Goal: Transaction & Acquisition: Purchase product/service

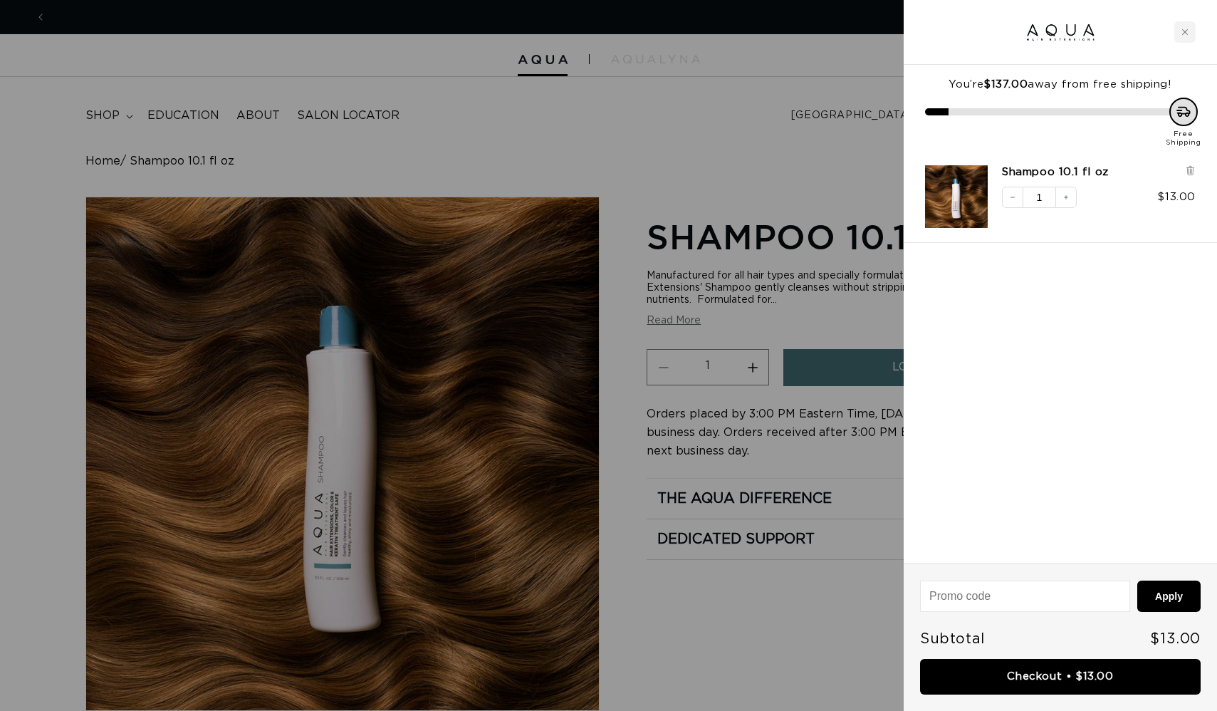
scroll to position [0, 1116]
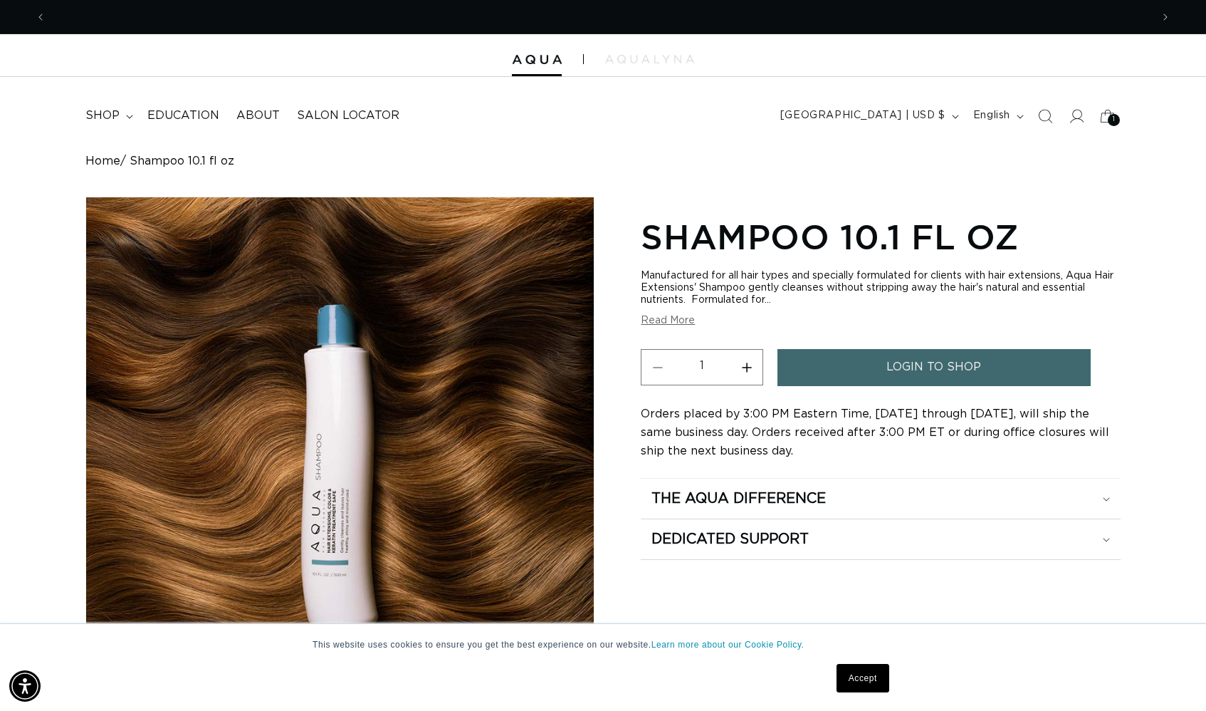
scroll to position [0, 1105]
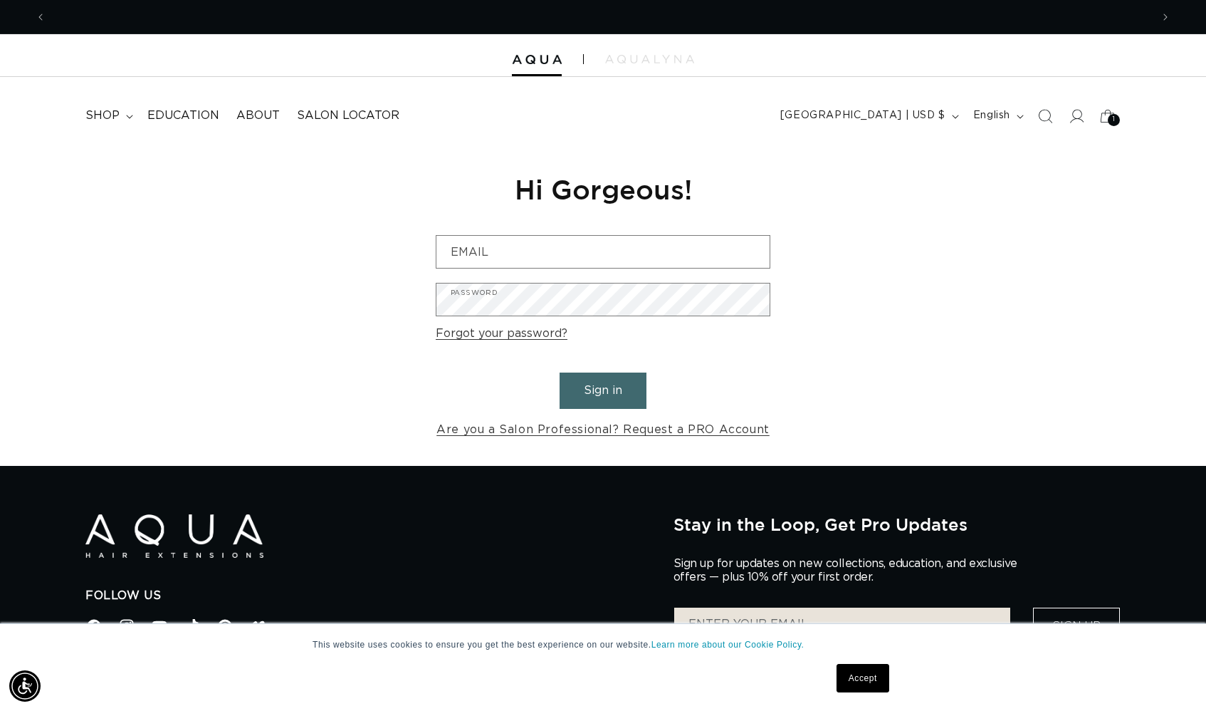
scroll to position [0, 1105]
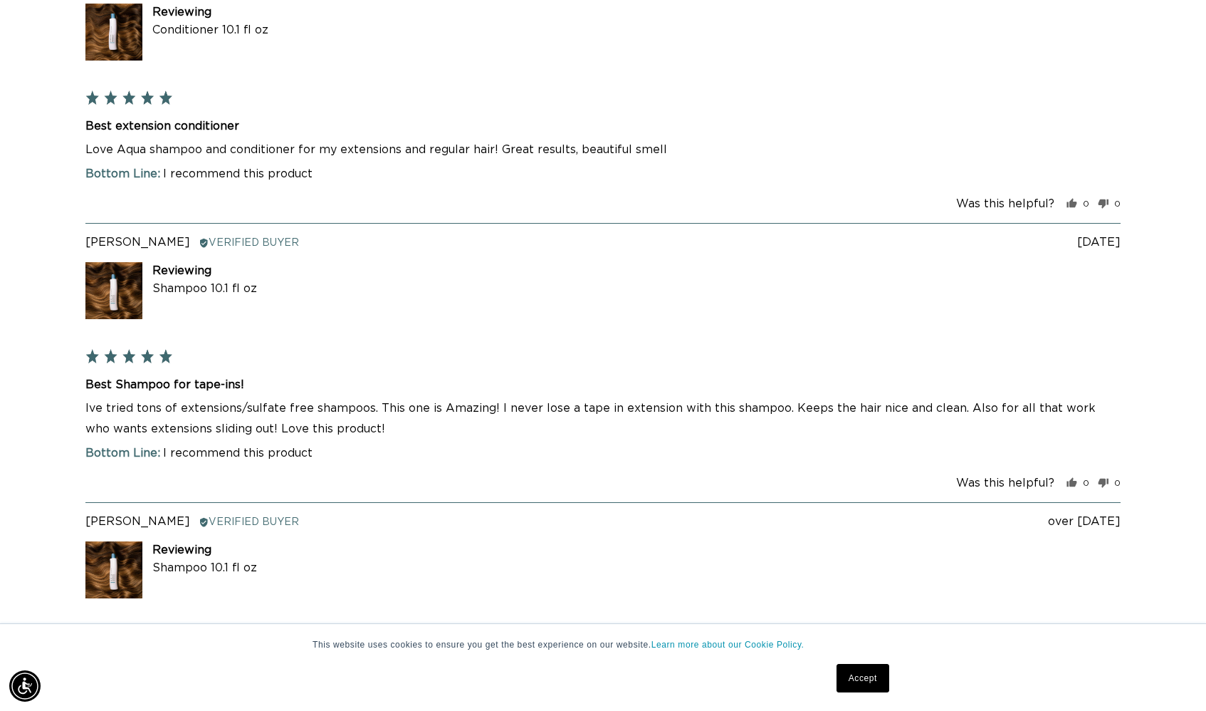
scroll to position [0, 2210]
